Goal: Information Seeking & Learning: Learn about a topic

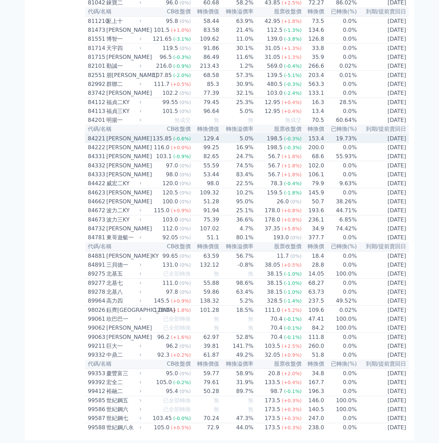
scroll to position [3936, 0]
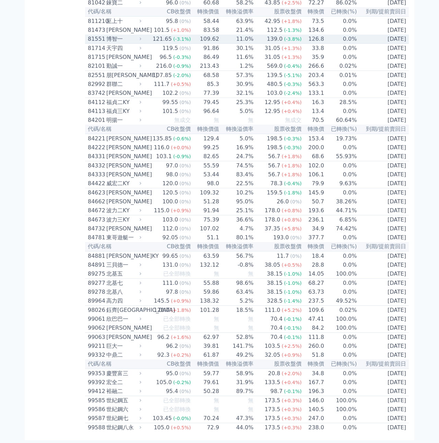
click at [131, 43] on div "博智一" at bounding box center [123, 39] width 34 height 8
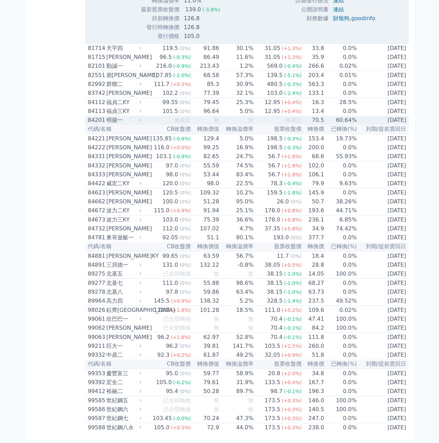
scroll to position [4245, 0]
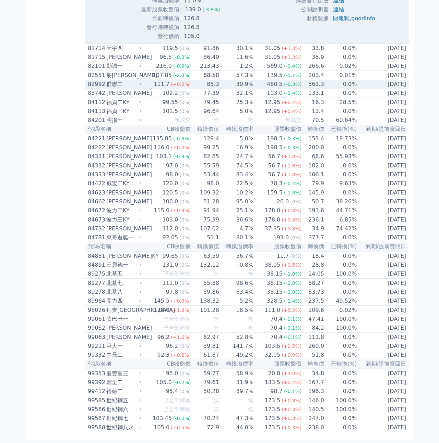
click at [224, 89] on td "30.9%" at bounding box center [236, 84] width 34 height 9
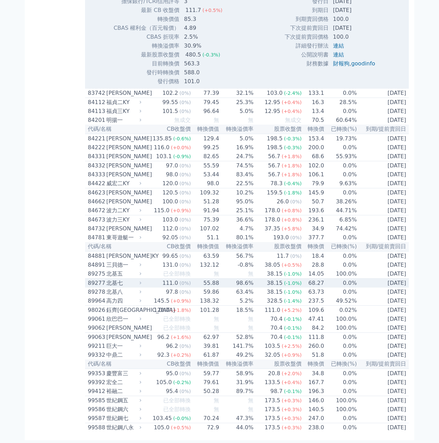
scroll to position [4437, 0]
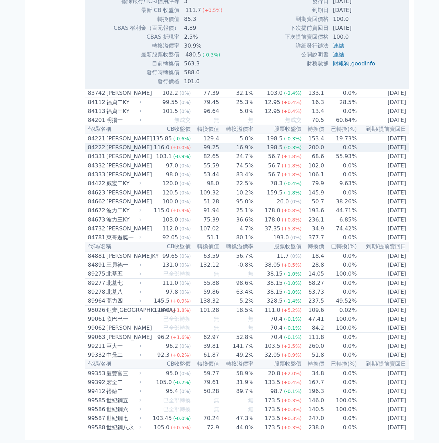
click at [346, 152] on td "0.0%" at bounding box center [340, 147] width 33 height 9
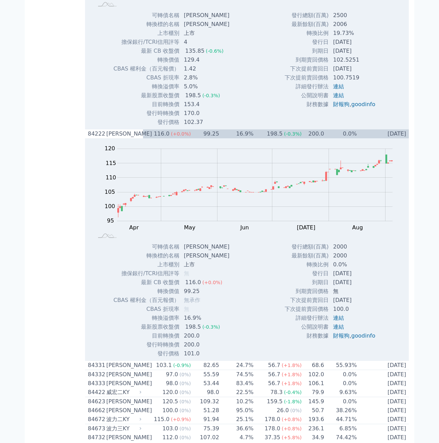
scroll to position [4481, 0]
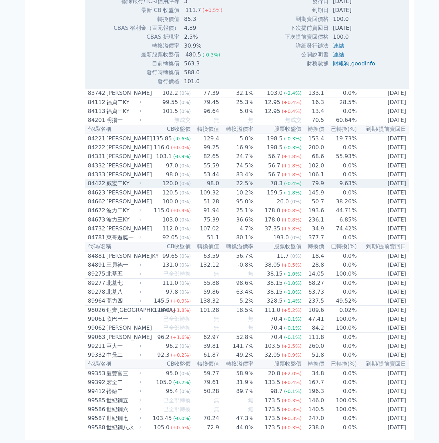
click at [138, 188] on div "威宏二KY" at bounding box center [123, 184] width 34 height 8
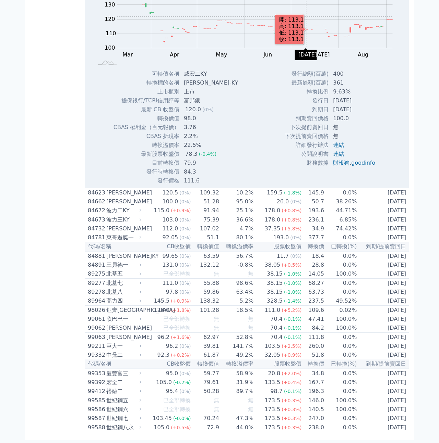
scroll to position [4571, 0]
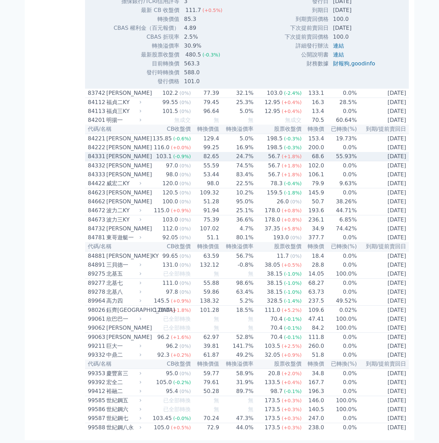
scroll to position [4543, 0]
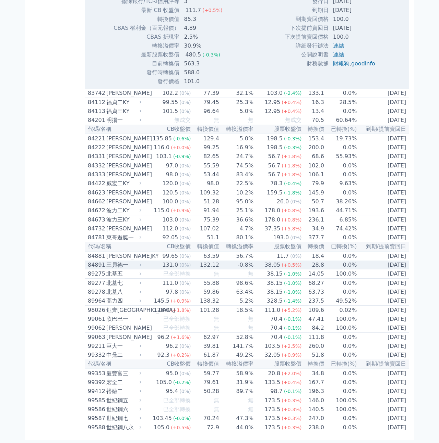
click at [192, 261] on td "132.12" at bounding box center [205, 265] width 28 height 9
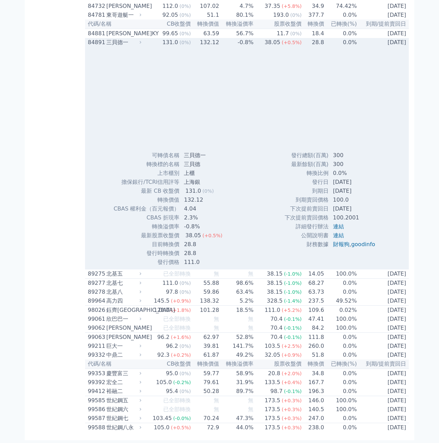
scroll to position [4571, 0]
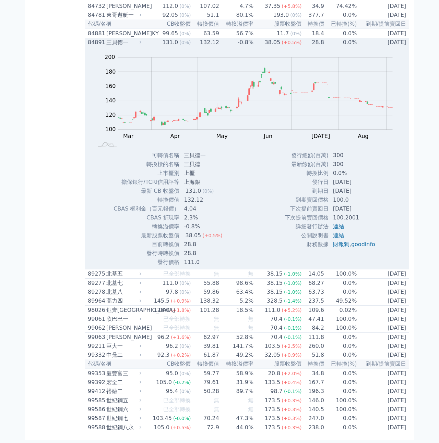
click at [129, 47] on div "三貝德一" at bounding box center [123, 42] width 34 height 8
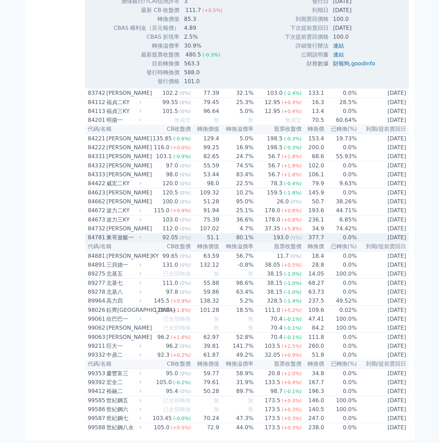
scroll to position [4543, 0]
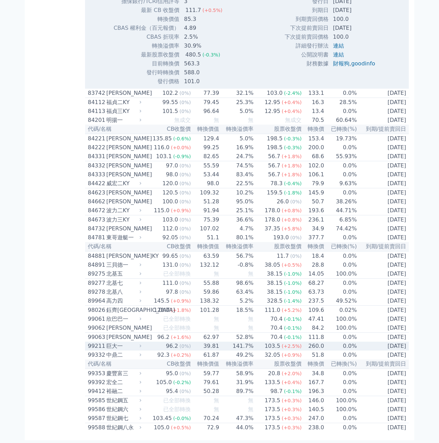
click at [133, 342] on div "巨大一" at bounding box center [123, 346] width 34 height 8
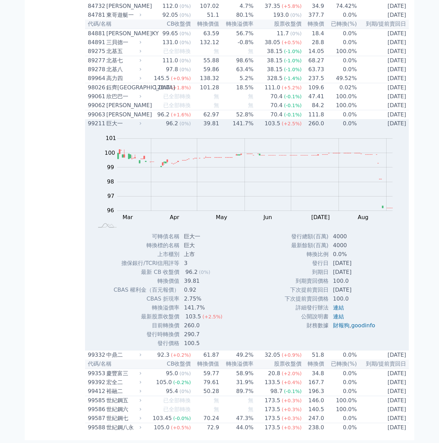
scroll to position [4749, 0]
click at [263, 340] on div "Zoom Out 100 94 95 96 97 98 99 100 101 102 L Mar Apr May Jun [DATE] Aug Sep Oct…" at bounding box center [246, 238] width 323 height 220
click at [118, 128] on div "巨大一" at bounding box center [123, 124] width 34 height 8
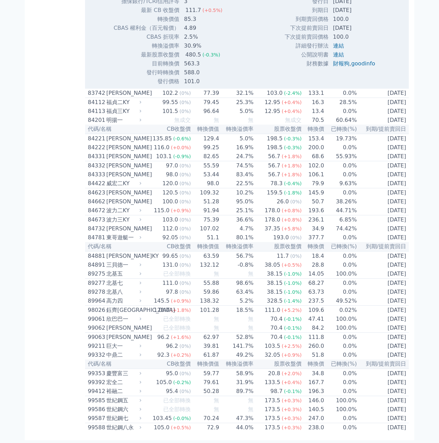
scroll to position [4543, 0]
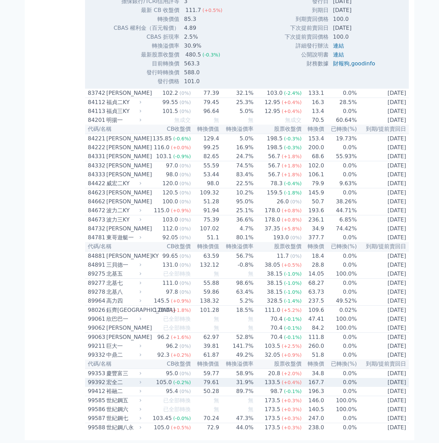
click at [133, 379] on div "宏全二" at bounding box center [123, 383] width 34 height 8
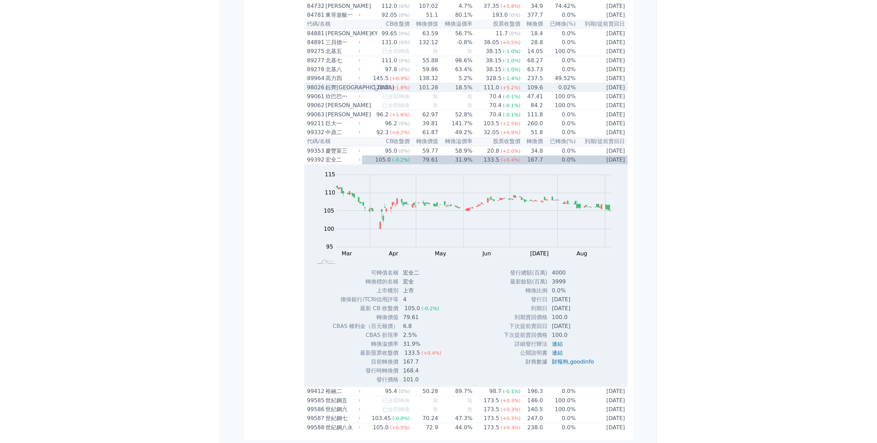
scroll to position [4758, 0]
